Goal: Task Accomplishment & Management: Manage account settings

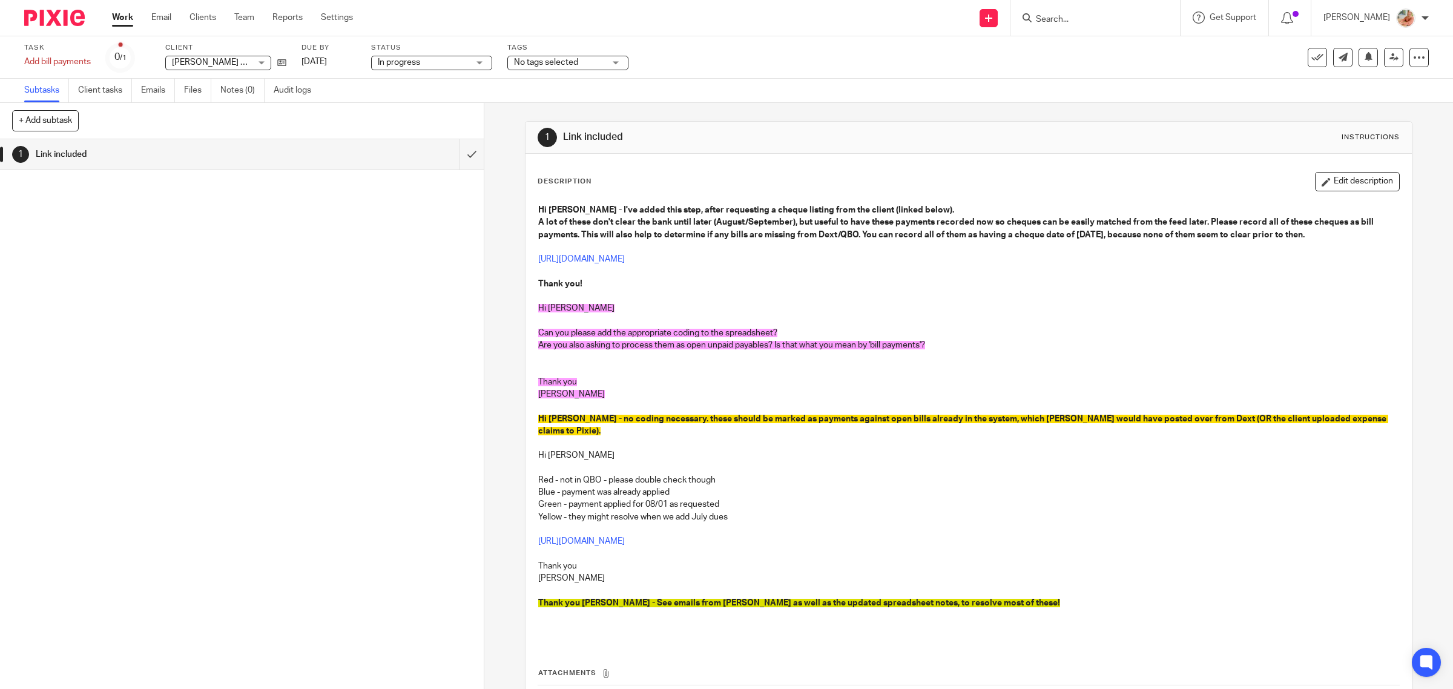
click at [119, 19] on link "Work" at bounding box center [122, 17] width 21 height 12
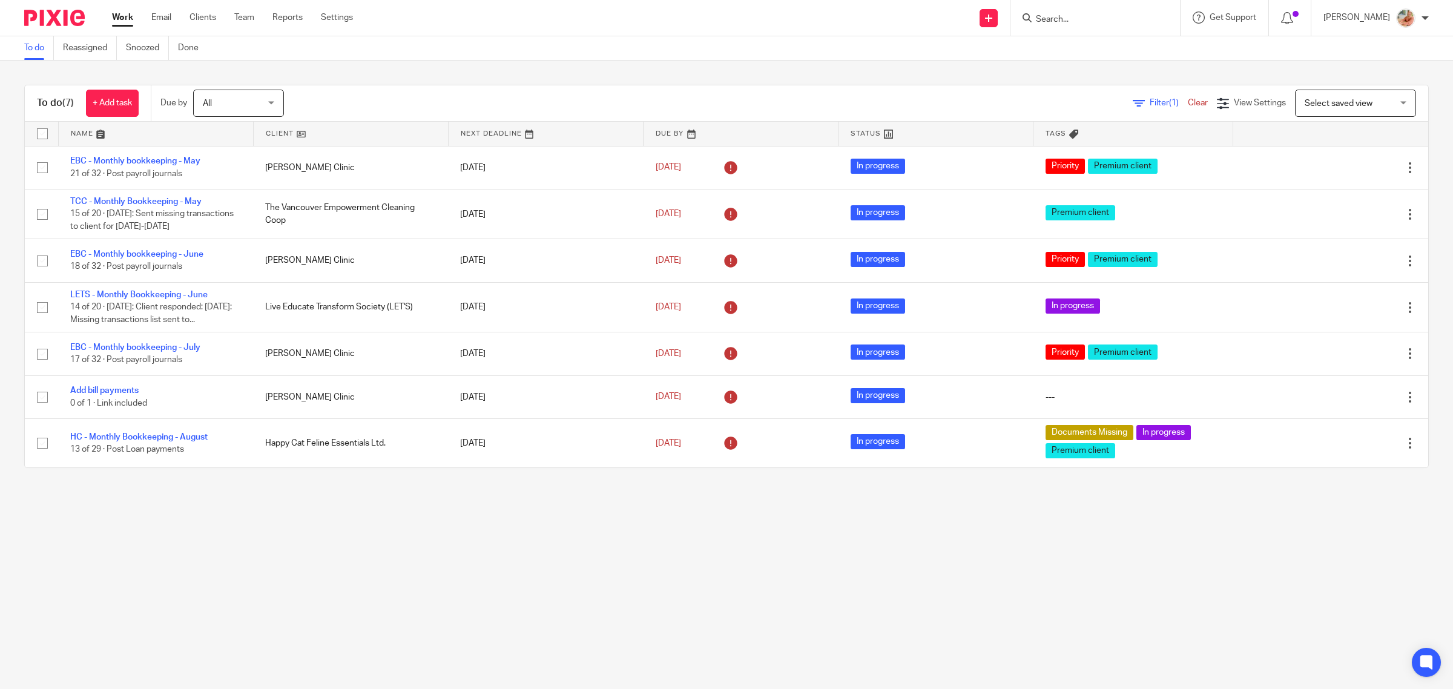
drag, startPoint x: 238, startPoint y: 15, endPoint x: 246, endPoint y: 27, distance: 14.8
click at [238, 14] on link "Team" at bounding box center [244, 17] width 20 height 12
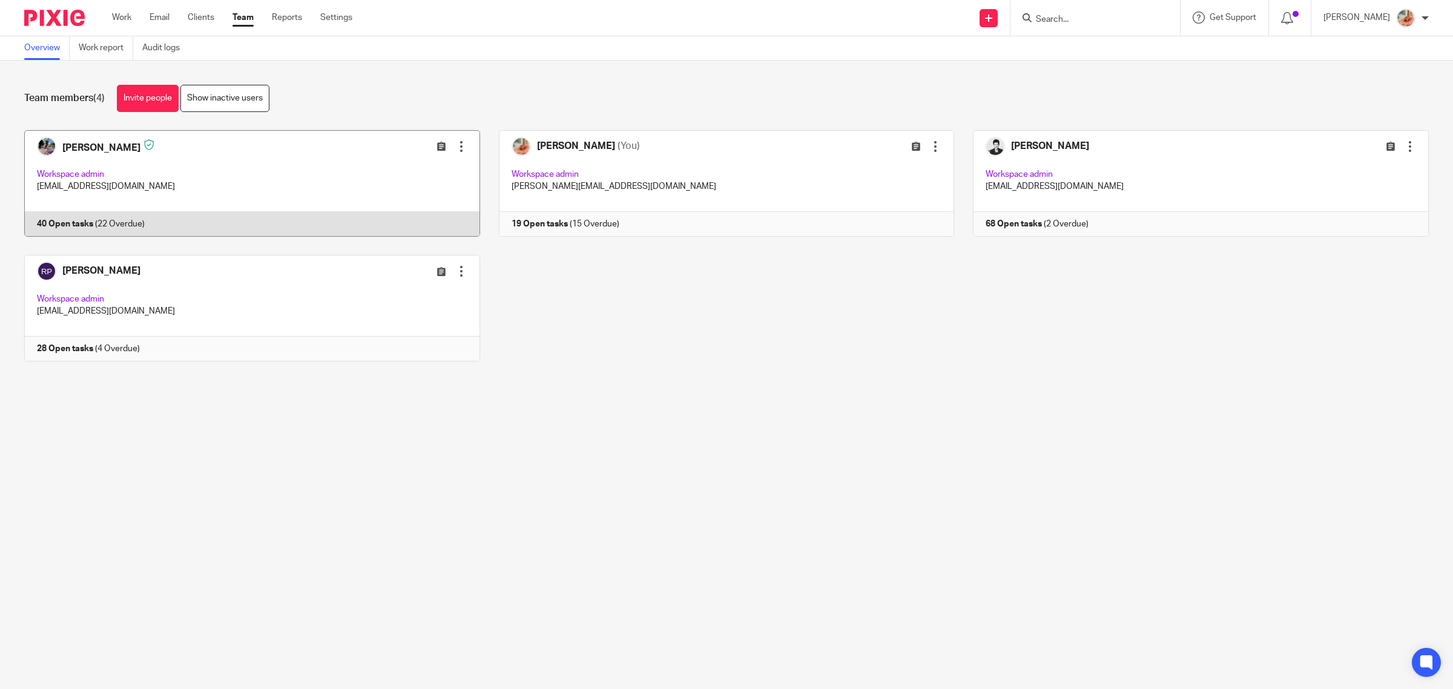
click at [169, 225] on link at bounding box center [242, 183] width 474 height 107
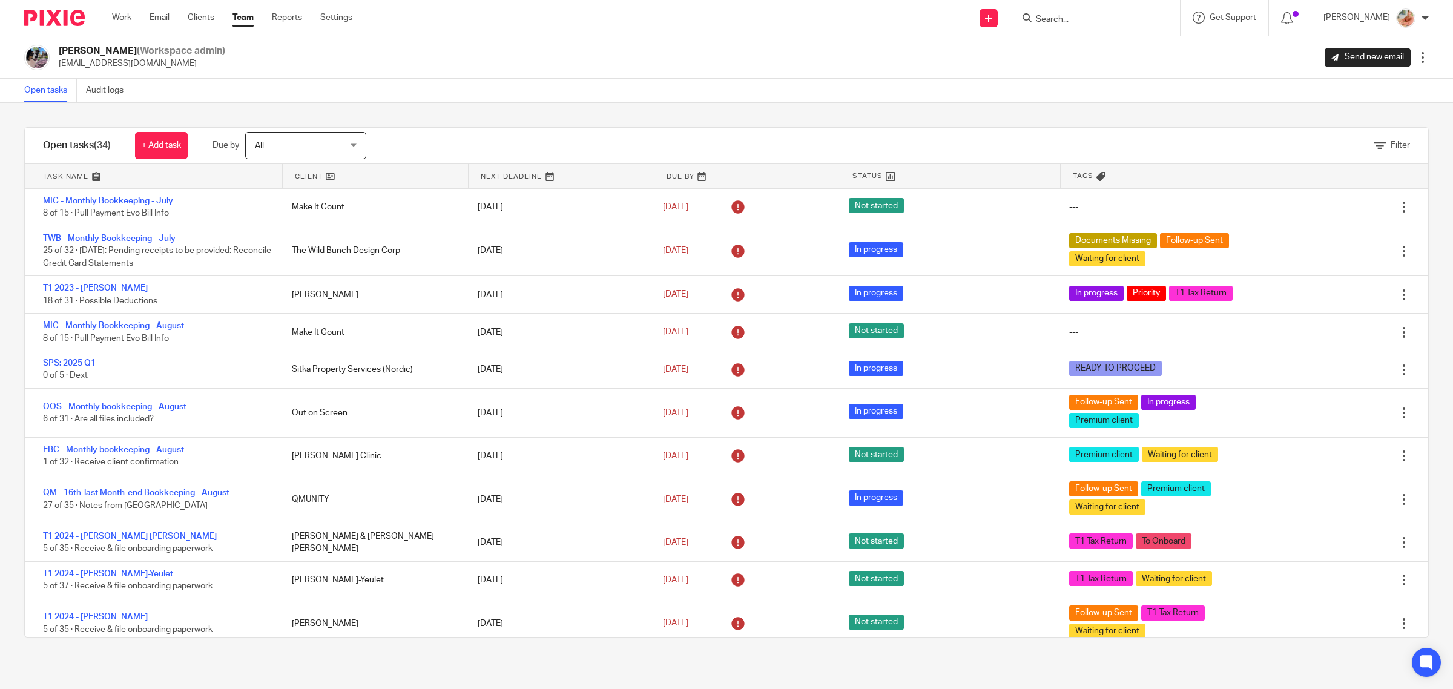
click at [442, 97] on div "Open tasks Audit logs" at bounding box center [726, 91] width 1453 height 24
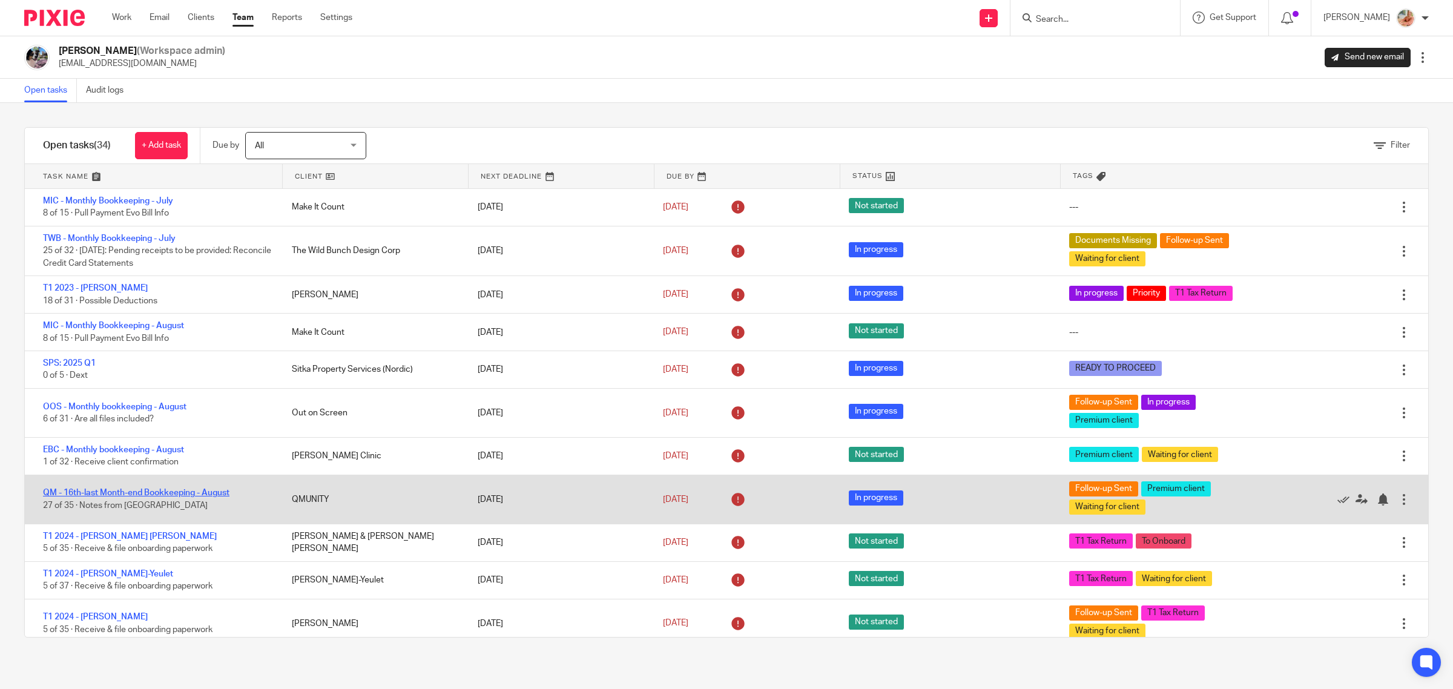
click at [197, 489] on link "QM - 16th-last Month-end Bookkeeping - August" at bounding box center [136, 492] width 186 height 8
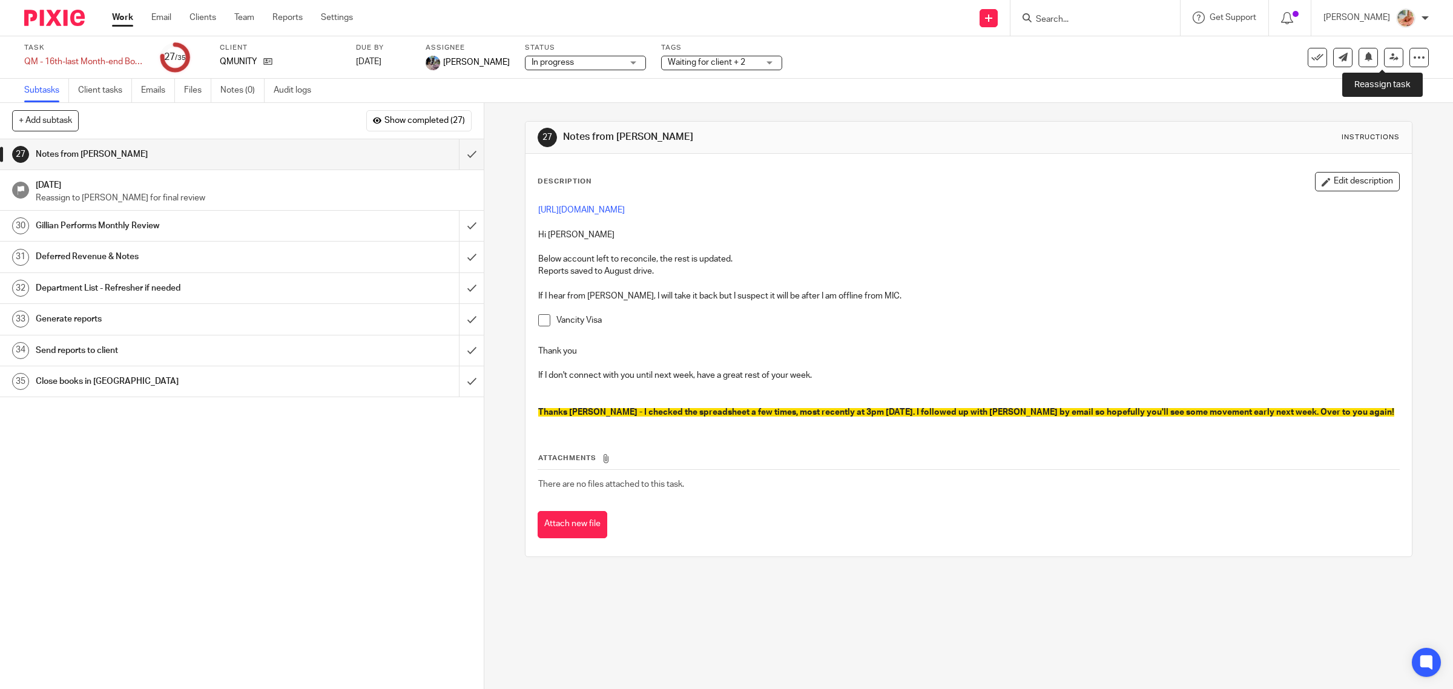
drag, startPoint x: 1387, startPoint y: 56, endPoint x: 1366, endPoint y: 91, distance: 40.7
click at [1386, 56] on link at bounding box center [1393, 57] width 19 height 19
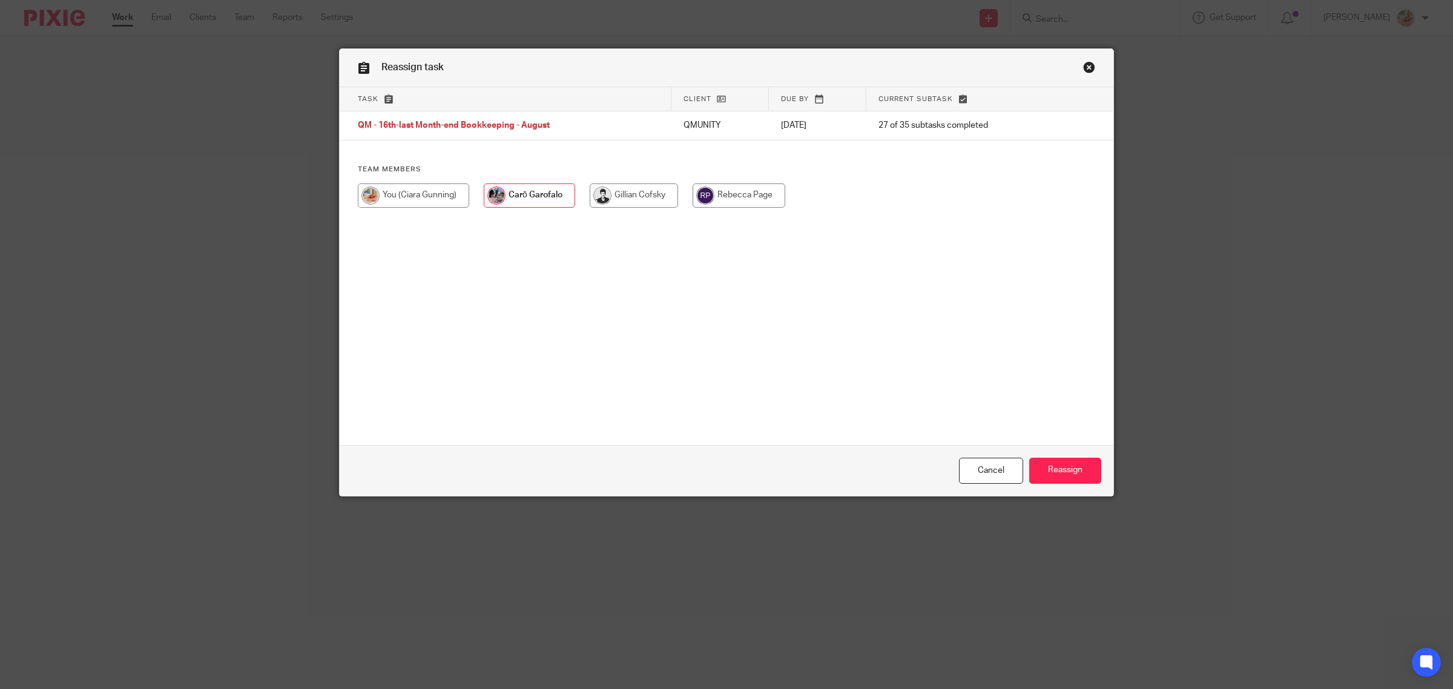
click at [419, 191] on input "radio" at bounding box center [413, 195] width 111 height 24
radio input "true"
click at [1065, 465] on input "Reassign" at bounding box center [1065, 471] width 72 height 26
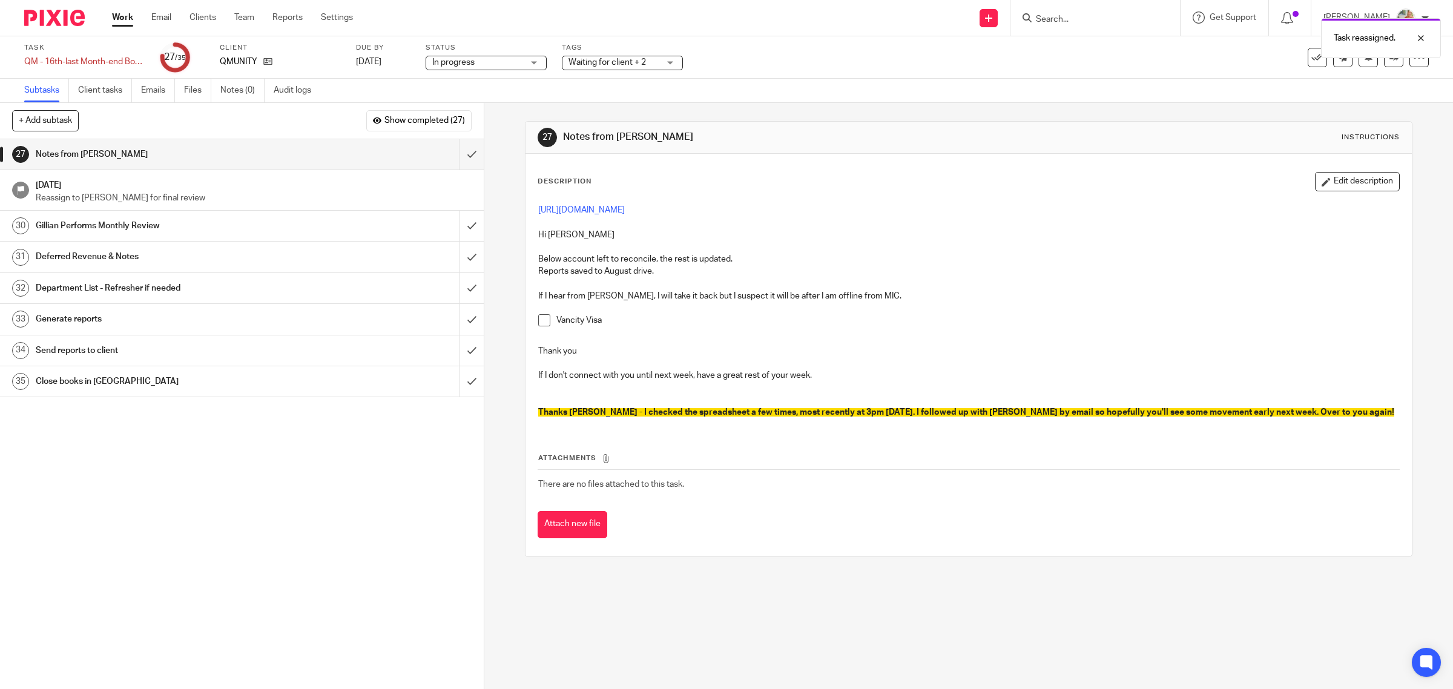
click at [125, 13] on link "Work" at bounding box center [122, 17] width 21 height 12
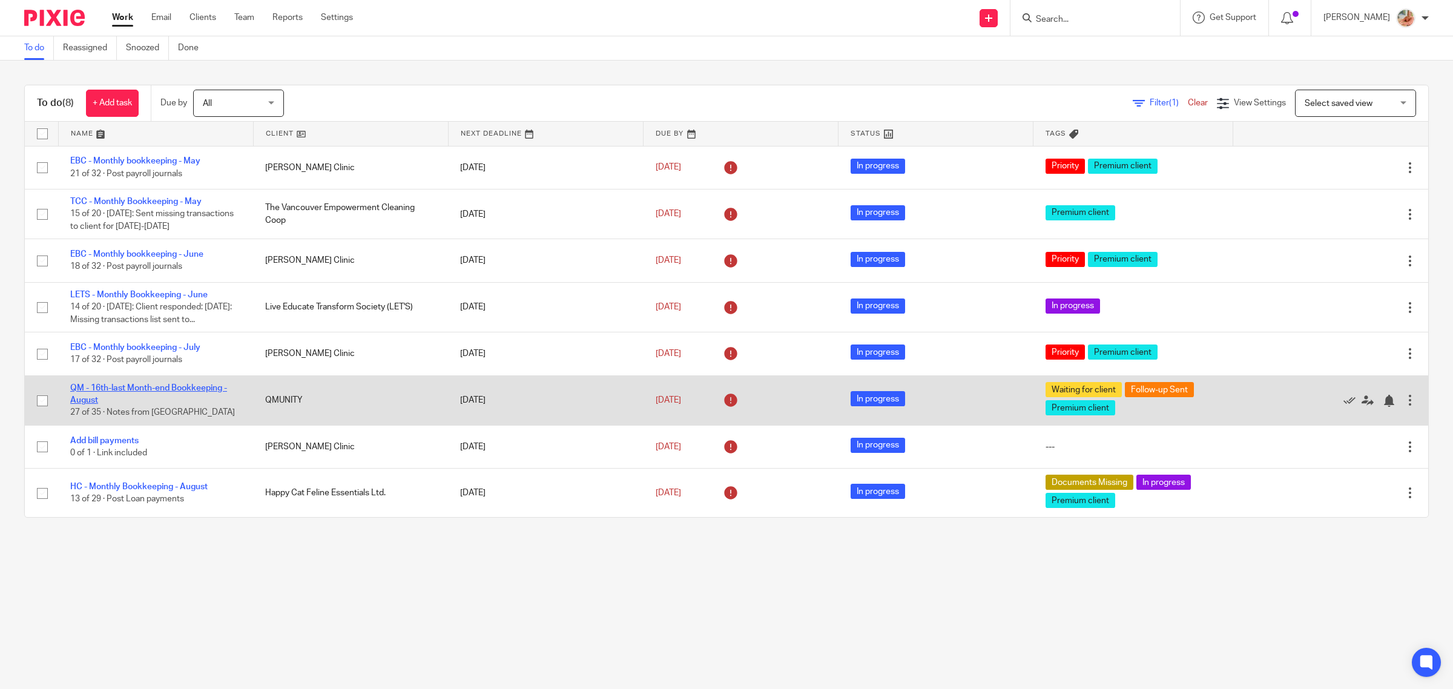
click at [122, 384] on link "QM - 16th-last Month-end Bookkeeping - August" at bounding box center [148, 394] width 157 height 21
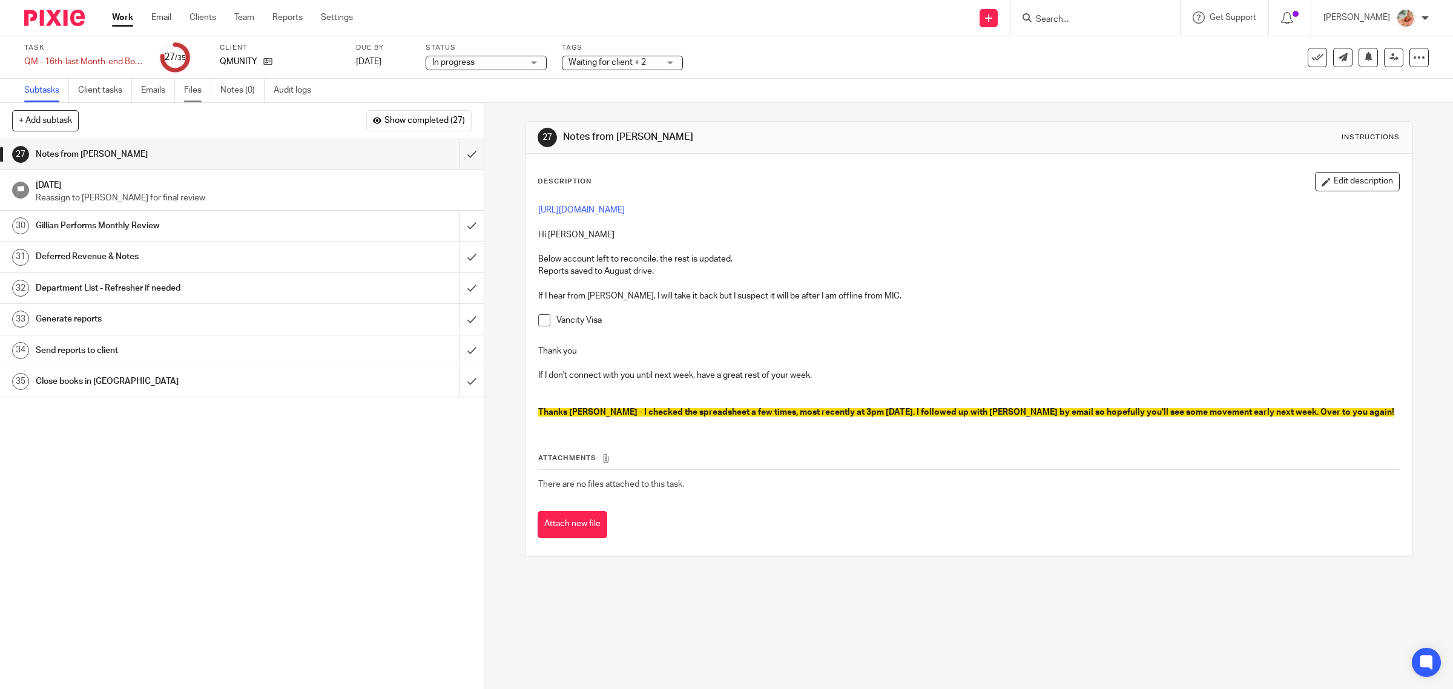
click at [202, 86] on link "Files" at bounding box center [197, 91] width 27 height 24
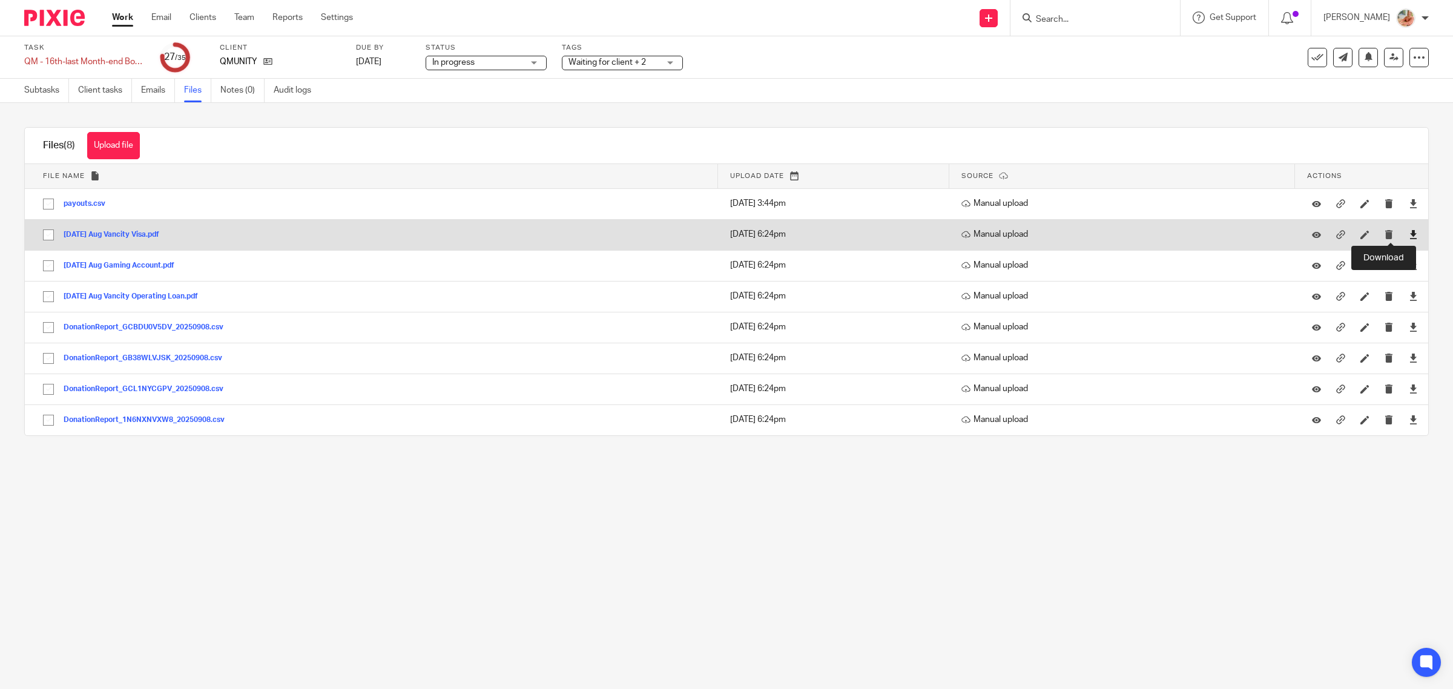
click at [1408, 233] on icon at bounding box center [1412, 234] width 9 height 9
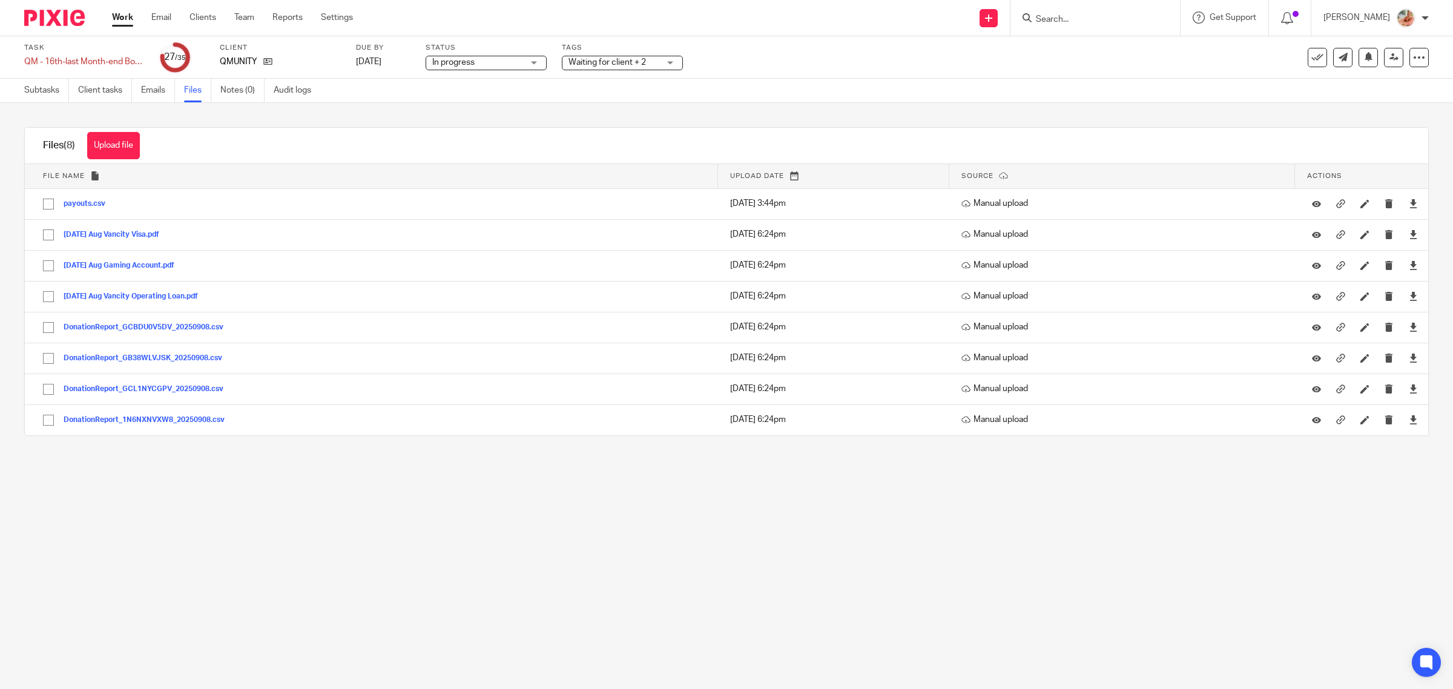
click at [121, 17] on link "Work" at bounding box center [122, 17] width 21 height 12
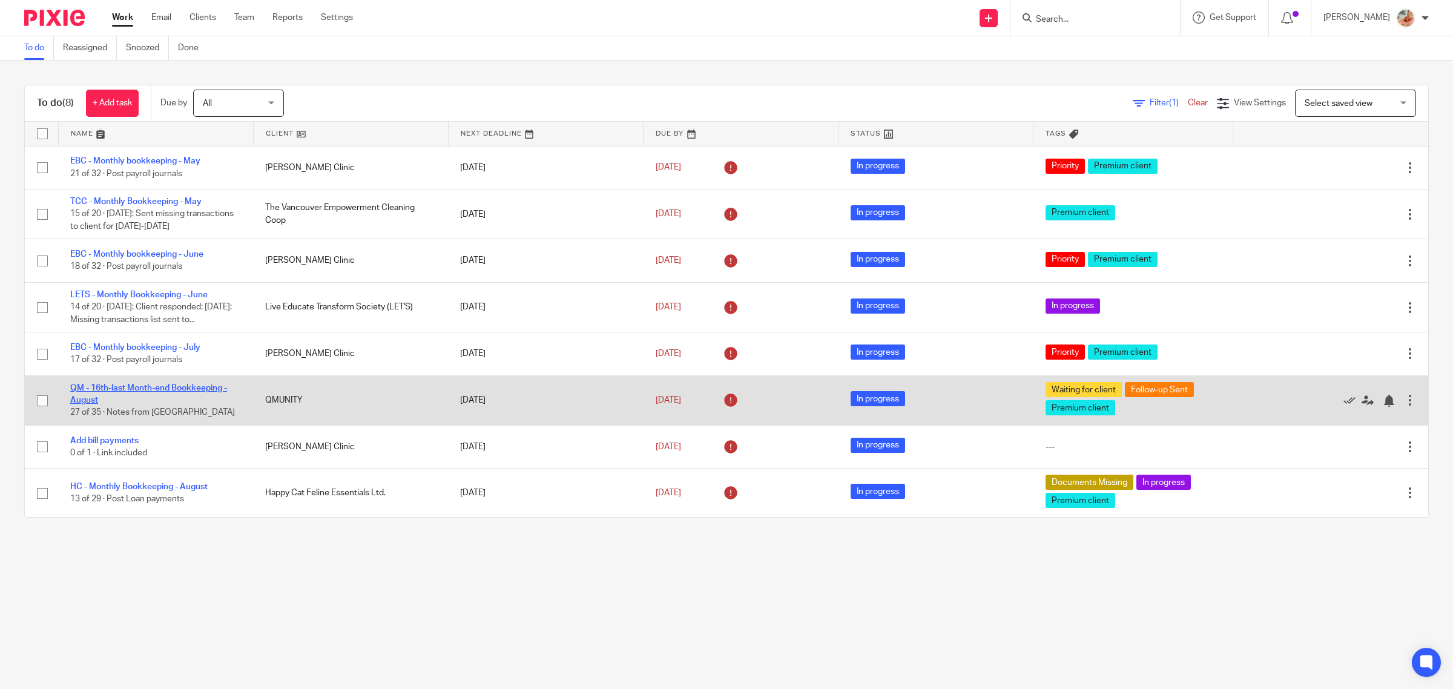
click at [113, 386] on link "QM - 16th-last Month-end Bookkeeping - August" at bounding box center [148, 394] width 157 height 21
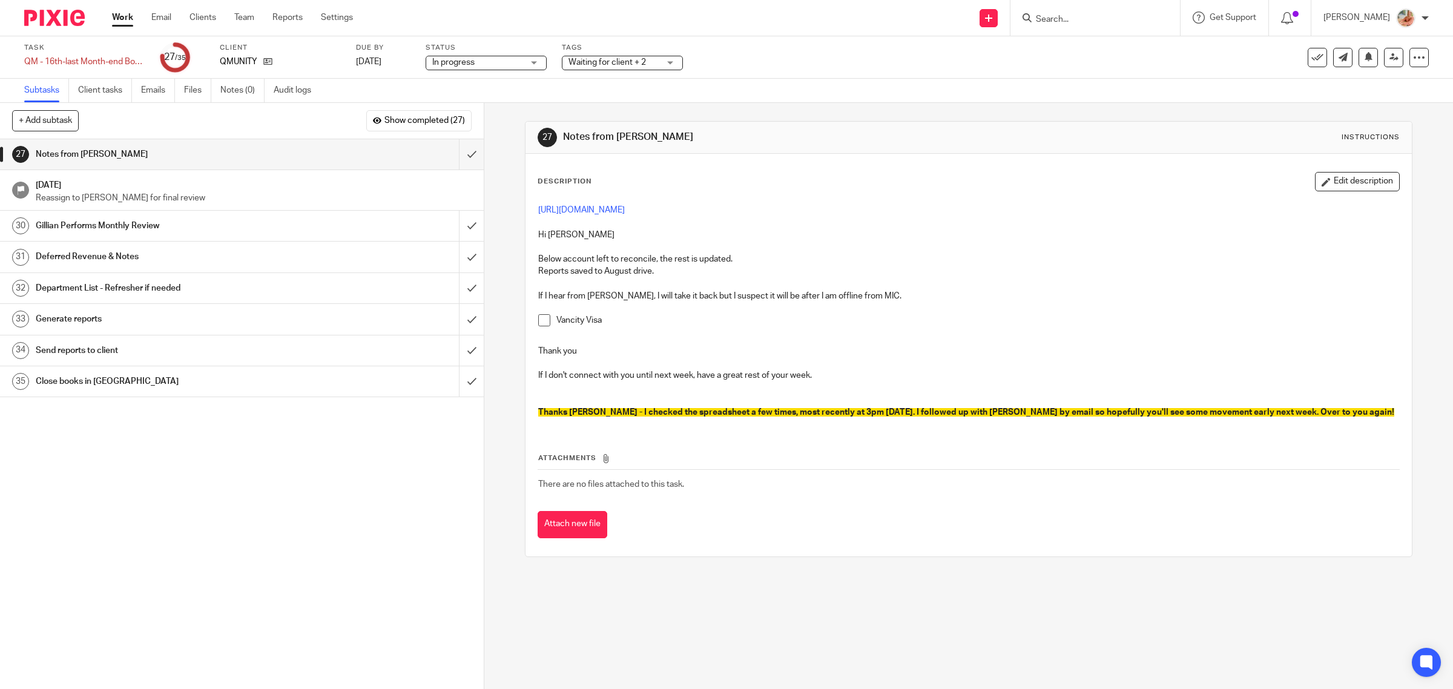
click at [119, 16] on link "Work" at bounding box center [122, 17] width 21 height 12
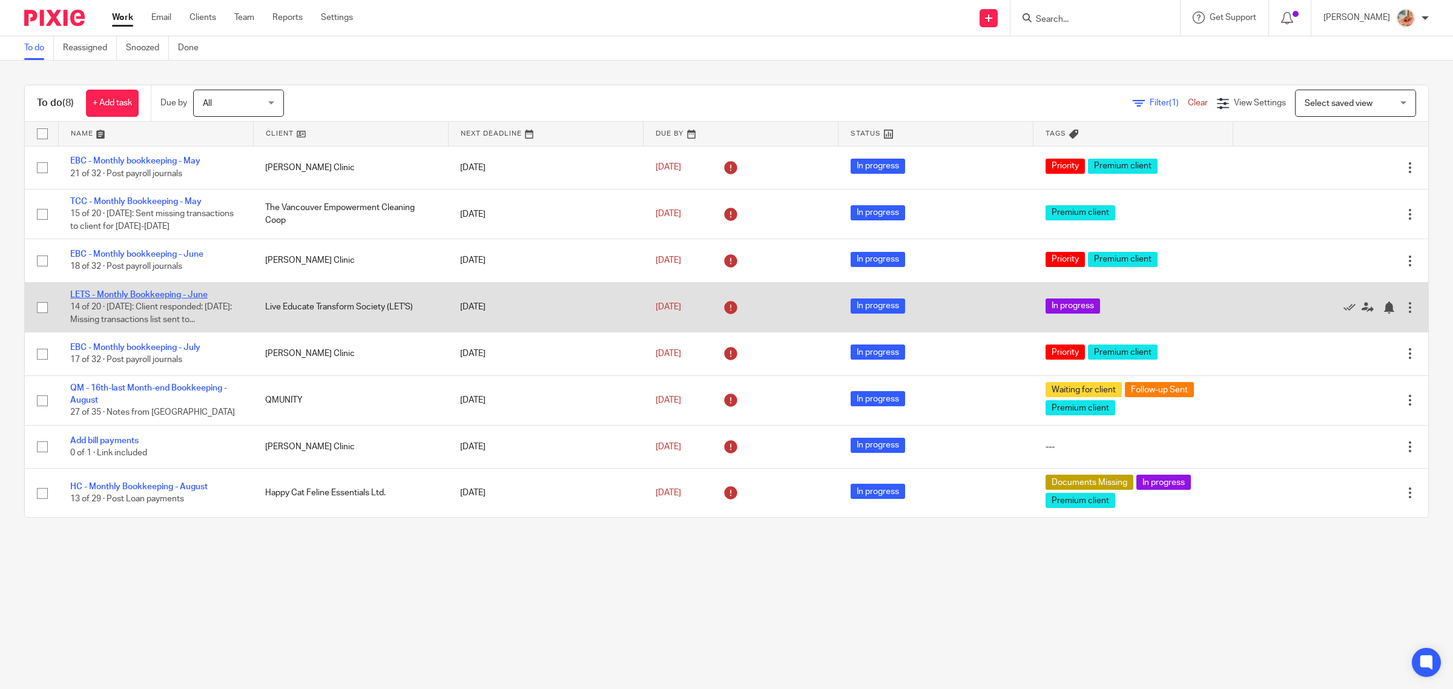
click at [173, 292] on link "LETS - Monthly Bookkeeping - June" at bounding box center [138, 295] width 137 height 8
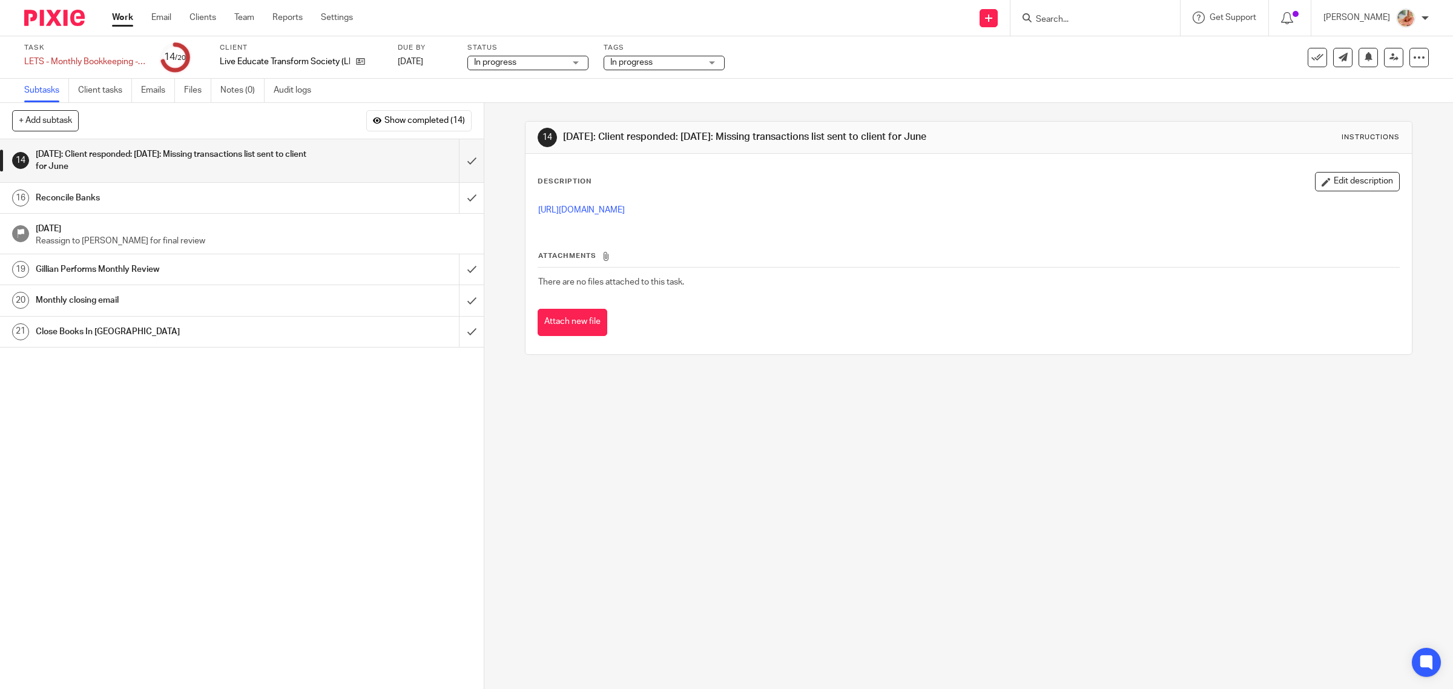
click at [121, 12] on link "Work" at bounding box center [122, 17] width 21 height 12
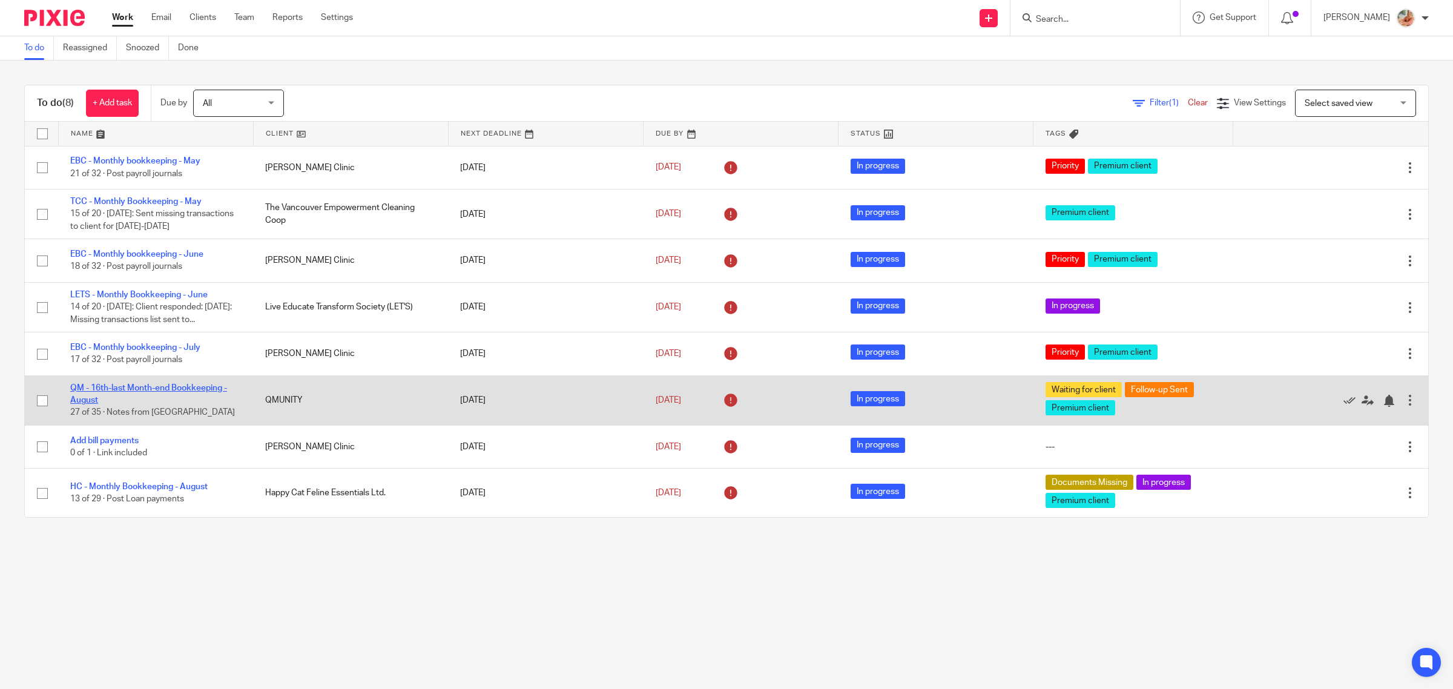
click at [124, 390] on link "QM - 16th-last Month-end Bookkeeping - August" at bounding box center [148, 394] width 157 height 21
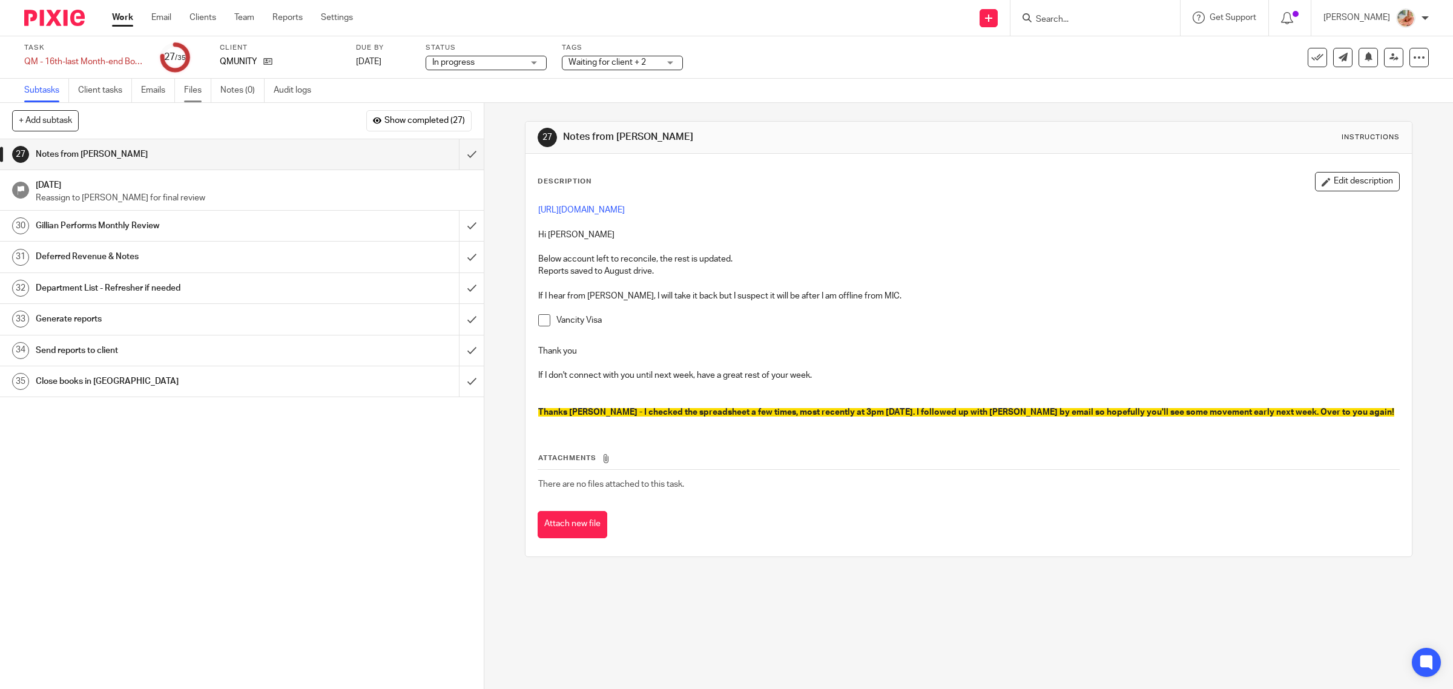
click at [203, 89] on link "Files" at bounding box center [197, 91] width 27 height 24
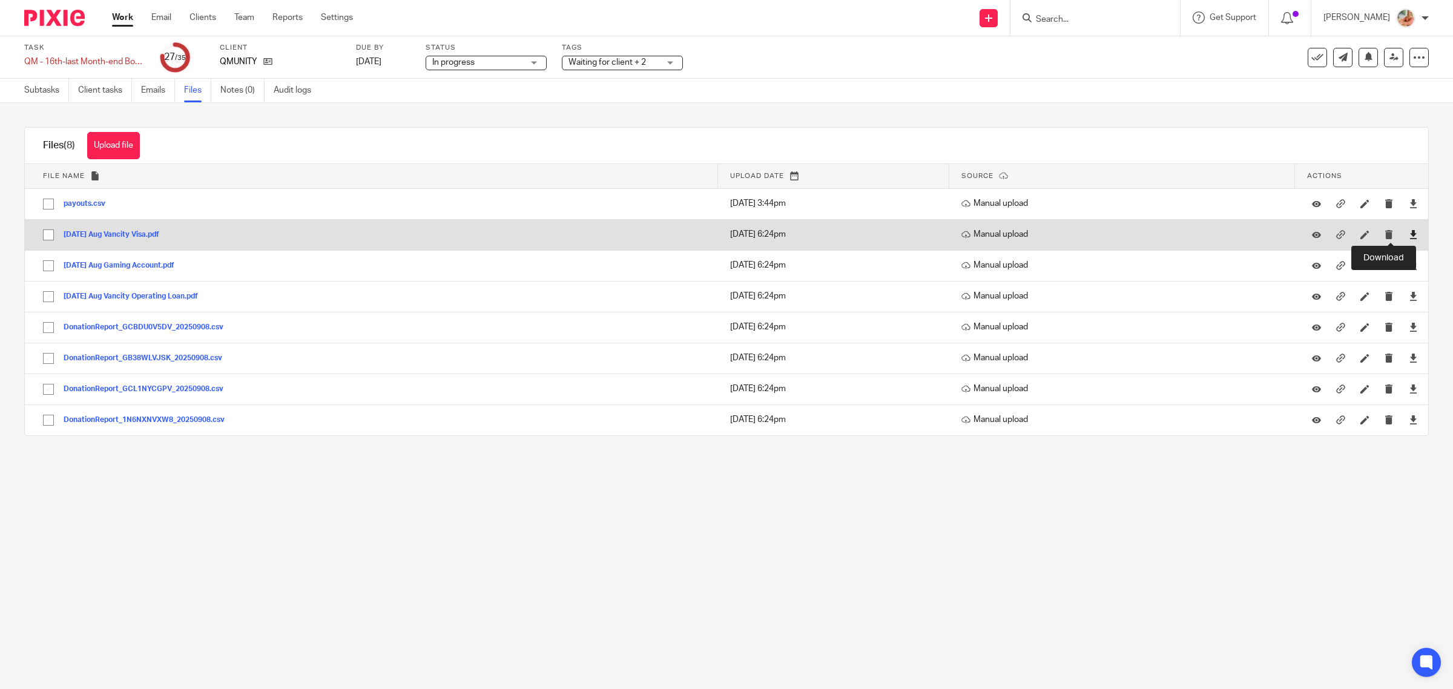
click at [1408, 234] on icon at bounding box center [1412, 234] width 9 height 9
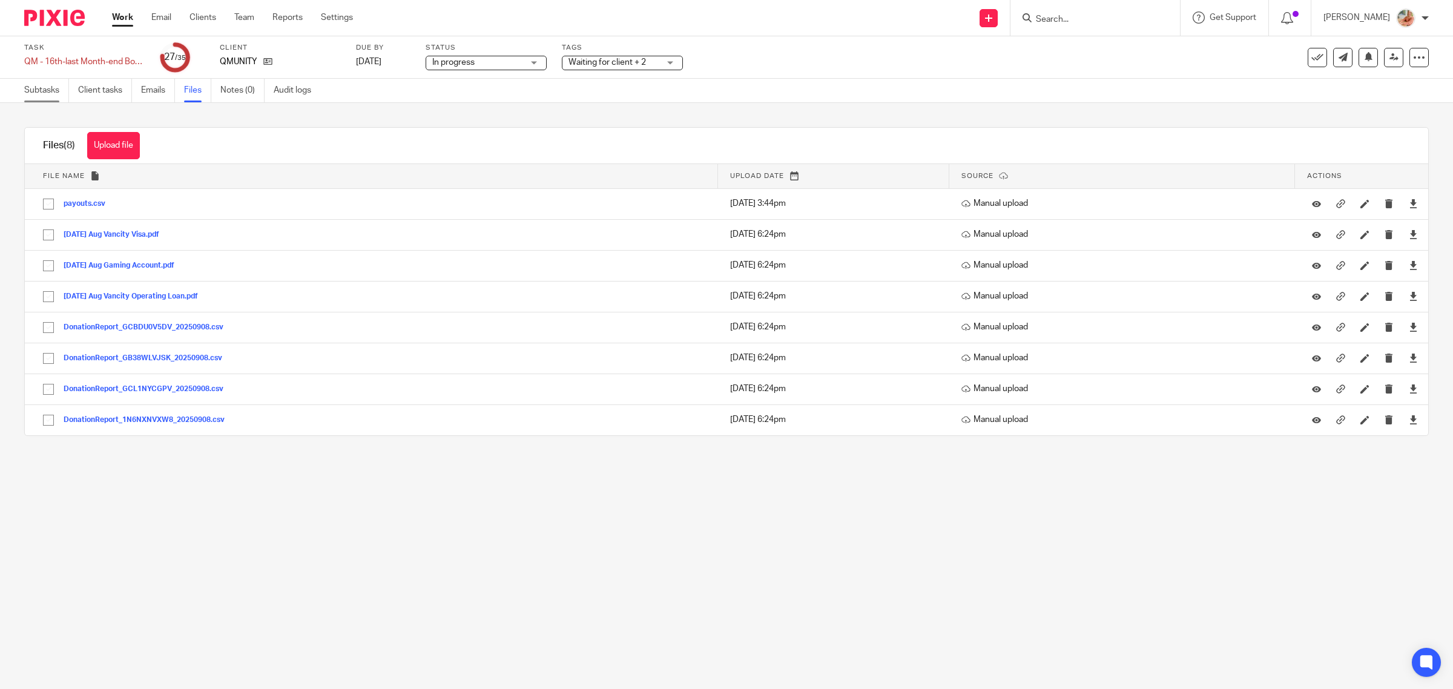
click at [43, 89] on link "Subtasks" at bounding box center [46, 91] width 45 height 24
